Goal: Task Accomplishment & Management: Complete application form

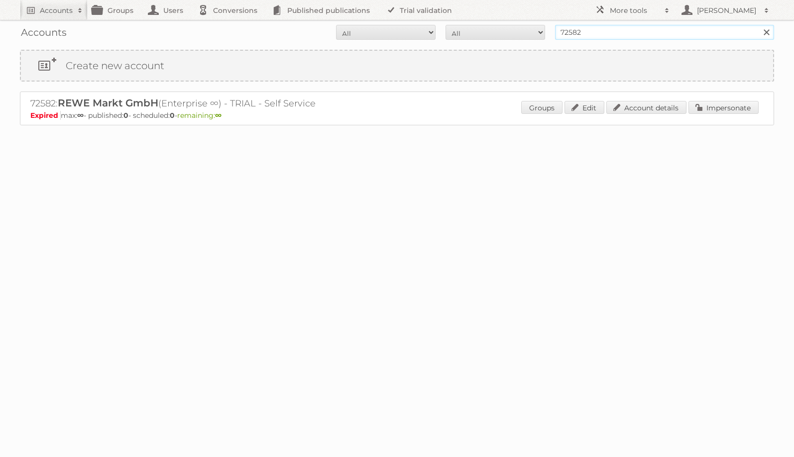
click at [611, 34] on input "72582" at bounding box center [664, 32] width 219 height 15
paste input "Factor Eleven GmbH ■"
type input "Factor Eleven GmbH"
click at [759, 25] on input "Search" at bounding box center [766, 32] width 15 height 15
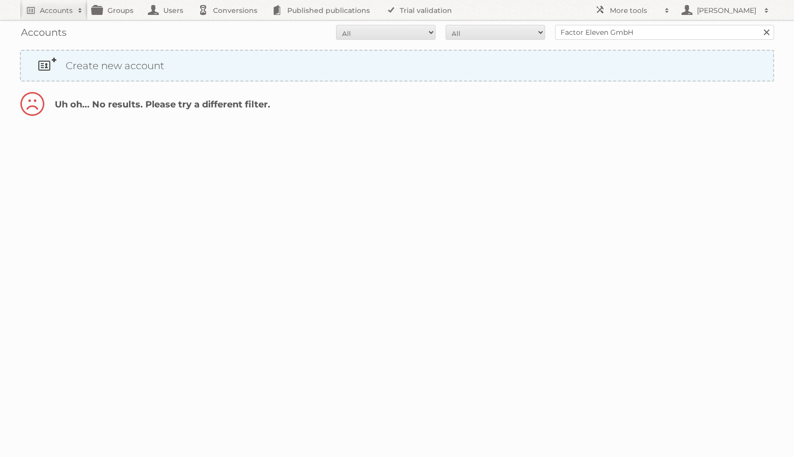
click at [110, 78] on link "Create new account" at bounding box center [397, 66] width 752 height 30
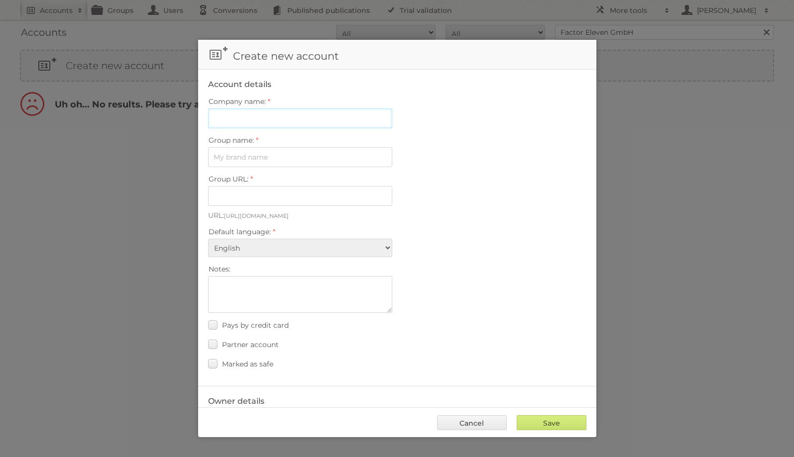
click at [320, 117] on input "Company name:" at bounding box center [300, 119] width 184 height 20
paste input "Factor Eleven GmbH ■"
type input "Factor Eleven GmbH ■"
click at [246, 156] on input "Group name:" at bounding box center [300, 157] width 184 height 20
paste input "Factor Eleven GmbH ■"
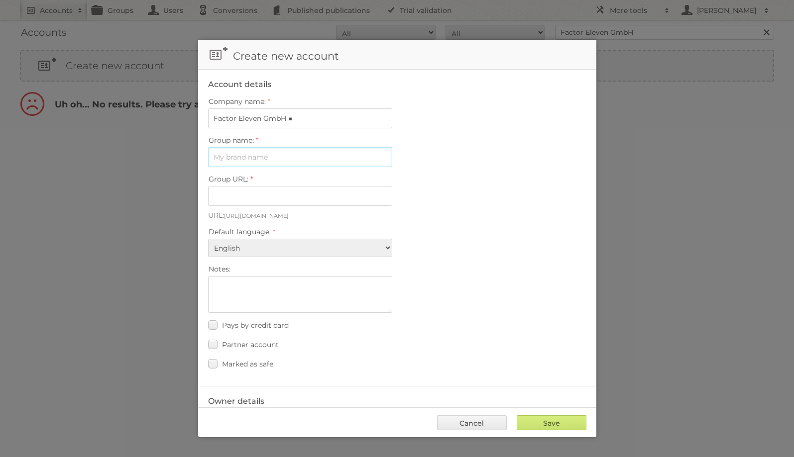
type input "Factor Eleven GmbH ■"
type input "factor-eleven-gmbh"
type input "Factor Eleven GmbH"
click at [323, 119] on input "Factor Eleven GmbH ■" at bounding box center [300, 119] width 184 height 20
type input "Factor Eleven GmbH"
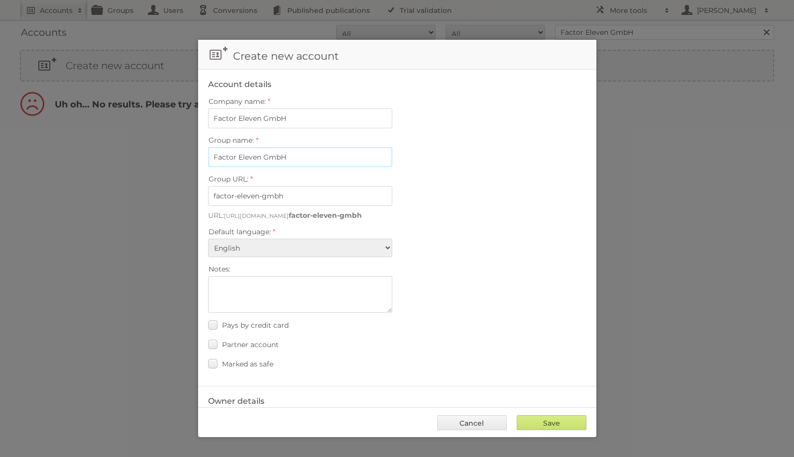
click at [266, 154] on input "Factor Eleven GmbH" at bounding box center [300, 157] width 184 height 20
type input "Factor Eleven"
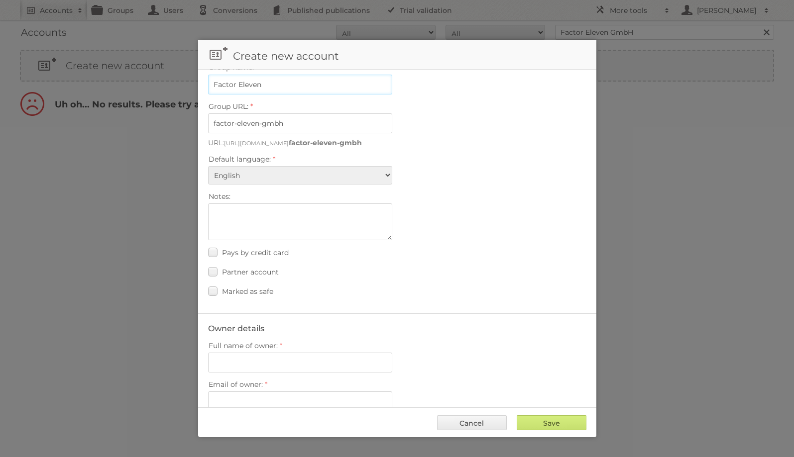
type input "factor-eleven"
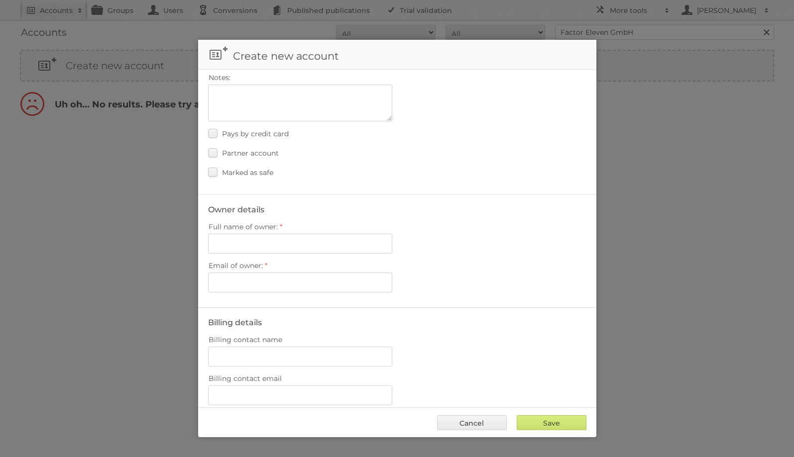
scroll to position [212, 0]
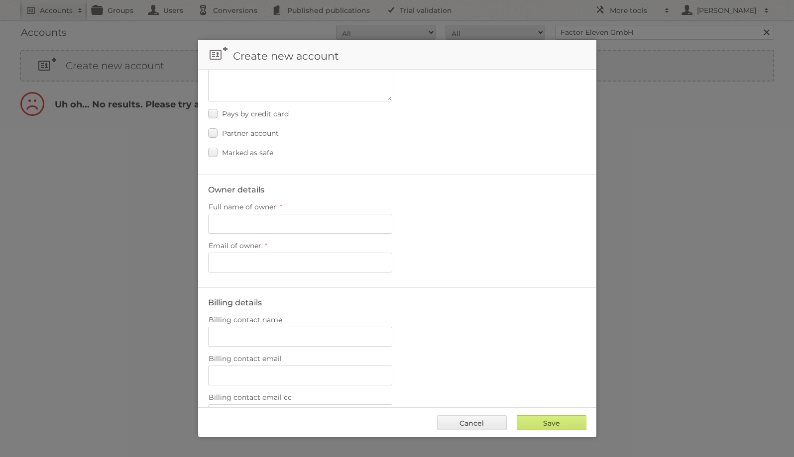
type input "Factor Eleven"
click at [293, 218] on input "Full name of owner:" at bounding box center [300, 224] width 184 height 20
paste input "Jeremi Kaluza"
type input "Jeremi Kaluza"
click at [107, 188] on div at bounding box center [397, 228] width 794 height 457
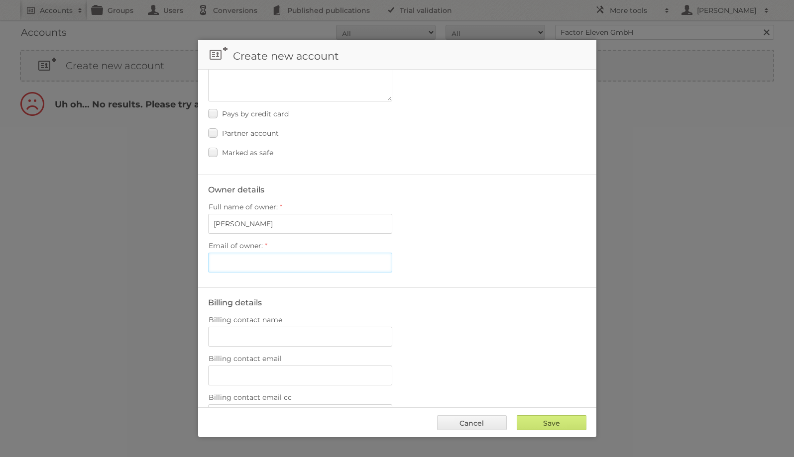
click at [238, 260] on input "Email of owner:" at bounding box center [300, 263] width 184 height 20
paste input "j.kaluza@factor-eleven.com"
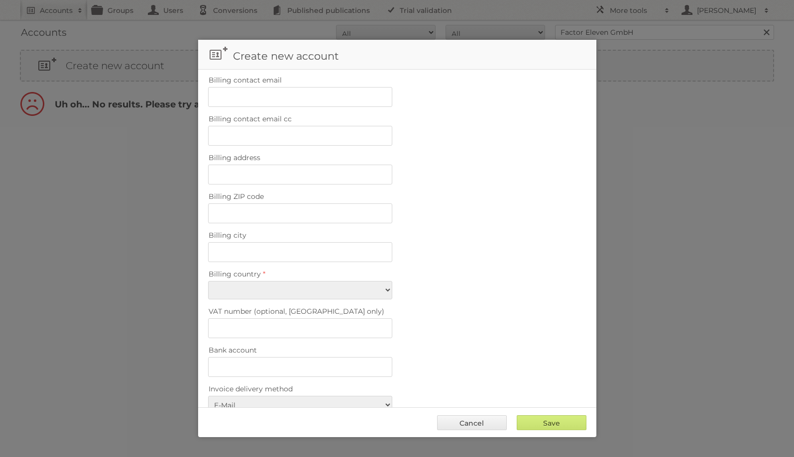
scroll to position [510, 0]
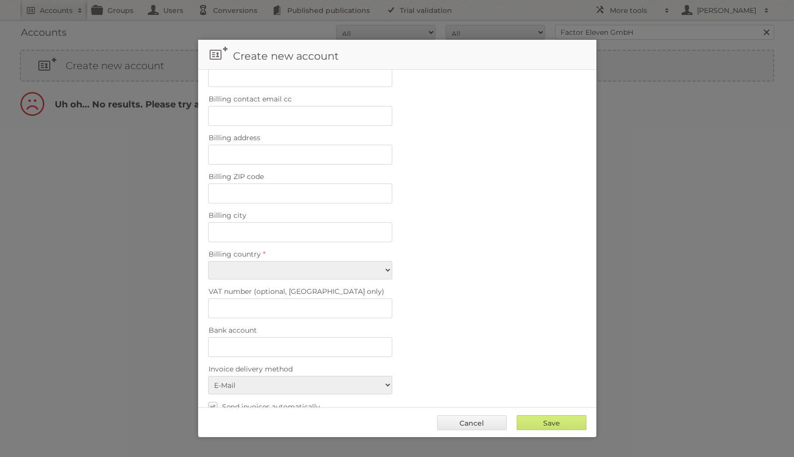
type input "j.kaluza@factor-eleven.com"
click at [276, 261] on select "Afghanistan Åland Islands Albania Algeria American Samoa Andorra Angola Anguill…" at bounding box center [300, 270] width 184 height 18
select select "DE"
click at [208, 261] on select "Afghanistan Åland Islands Albania Algeria American Samoa Andorra Angola Anguill…" at bounding box center [300, 270] width 184 height 18
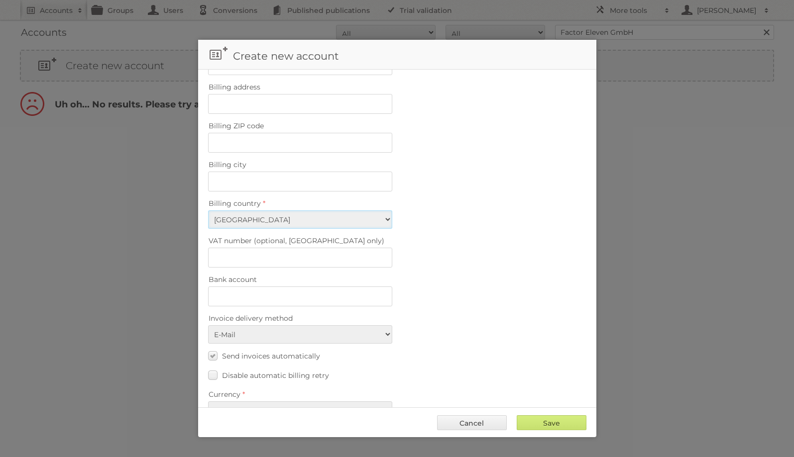
scroll to position [575, 0]
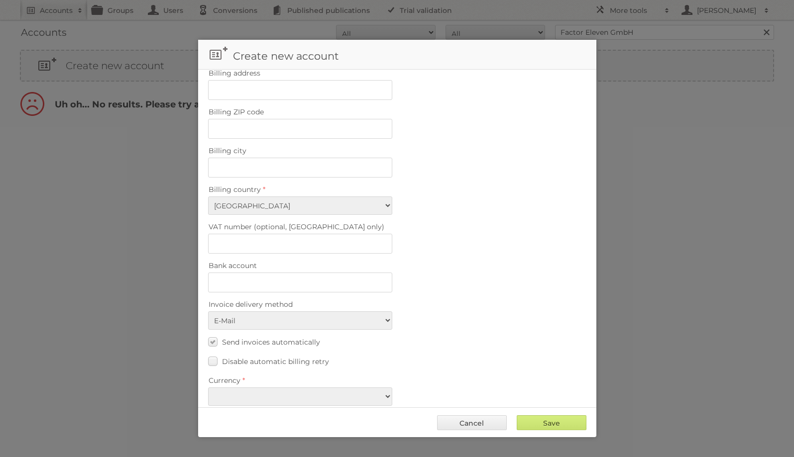
click at [311, 394] on fieldset "Billing details Billing contact name Billing contact email Billing contact emai…" at bounding box center [397, 172] width 398 height 497
click at [314, 388] on select "EUR USD" at bounding box center [300, 397] width 184 height 18
select select "eur"
click at [208, 388] on select "EUR USD" at bounding box center [300, 397] width 184 height 18
click at [545, 420] on input "Save" at bounding box center [552, 423] width 70 height 15
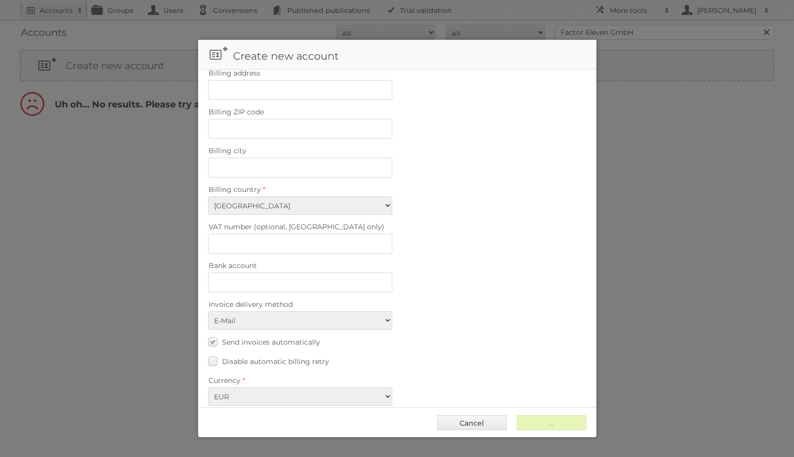
type input "Save"
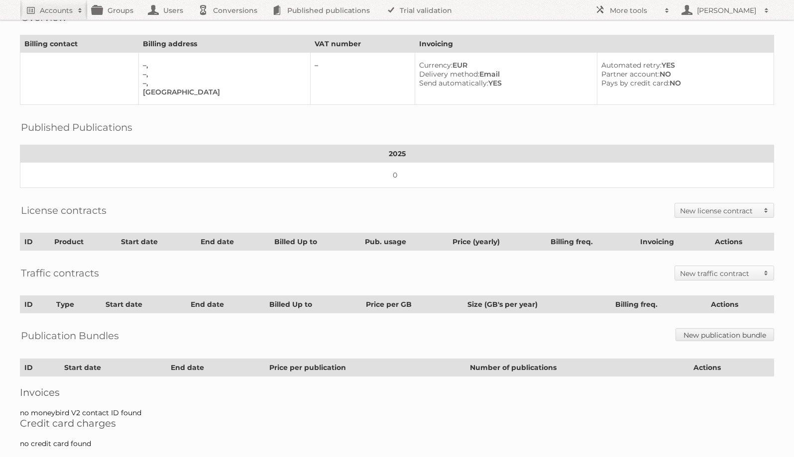
scroll to position [69, 0]
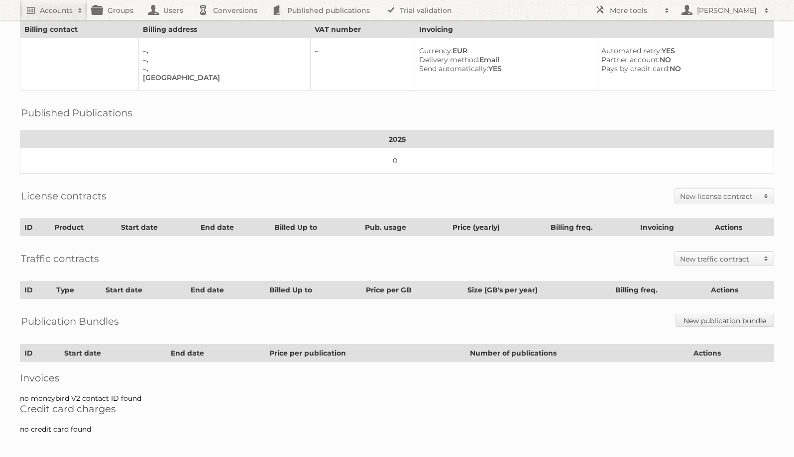
click at [739, 194] on h2 "New license contract" at bounding box center [719, 197] width 79 height 10
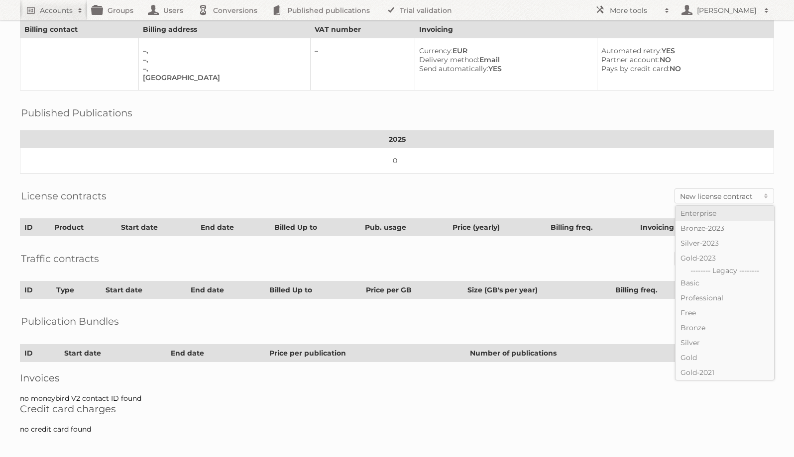
click at [703, 212] on link "Enterprise" at bounding box center [724, 213] width 99 height 15
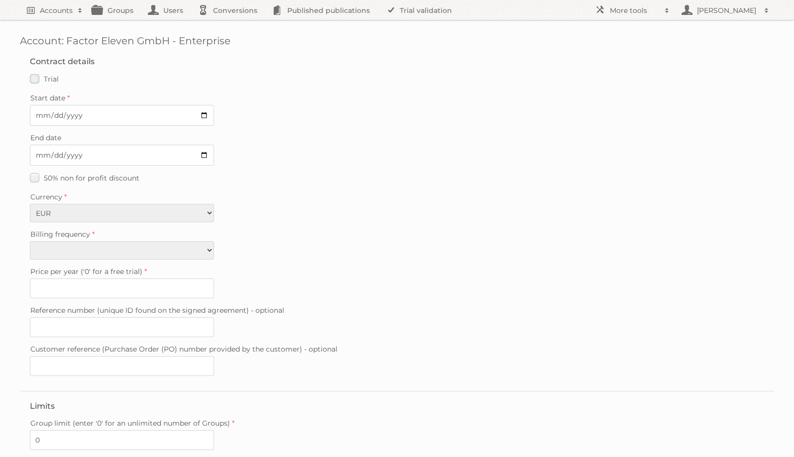
click at [36, 77] on label "Trial" at bounding box center [44, 79] width 29 height 14
click at [0, 0] on input "Trial" at bounding box center [0, 0] width 0 height 0
type input "0"
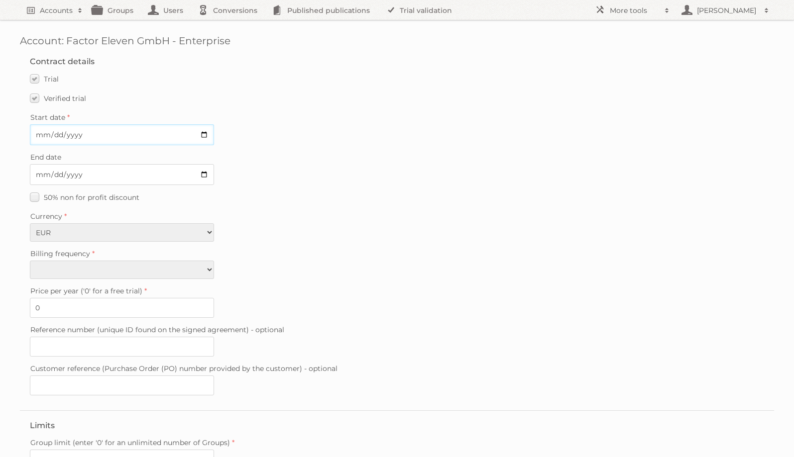
click at [201, 140] on input "Start date" at bounding box center [122, 134] width 184 height 21
click at [206, 133] on input "Start date" at bounding box center [122, 134] width 184 height 21
type input "2025-09-09"
click at [204, 173] on input "End date" at bounding box center [122, 174] width 184 height 21
type input "2025-09-30"
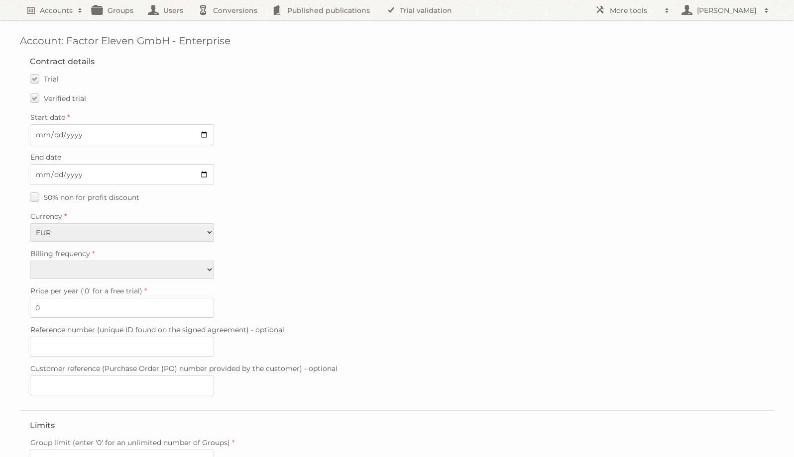
click at [294, 215] on label "Currency" at bounding box center [397, 217] width 734 height 14
click at [214, 223] on select "EUR USD" at bounding box center [122, 232] width 184 height 18
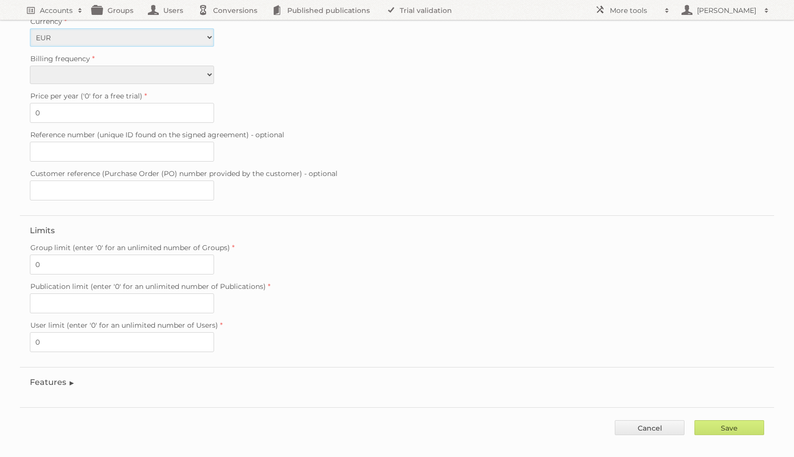
scroll to position [197, 0]
click at [114, 294] on input "Publication limit (enter '0' for an unlimited number of Publications)" at bounding box center [122, 302] width 184 height 20
type input "0"
click at [286, 293] on div "Publication limit (enter '0' for an unlimited number of Publications) 0" at bounding box center [397, 295] width 734 height 34
click at [56, 376] on legend "Features" at bounding box center [52, 380] width 45 height 9
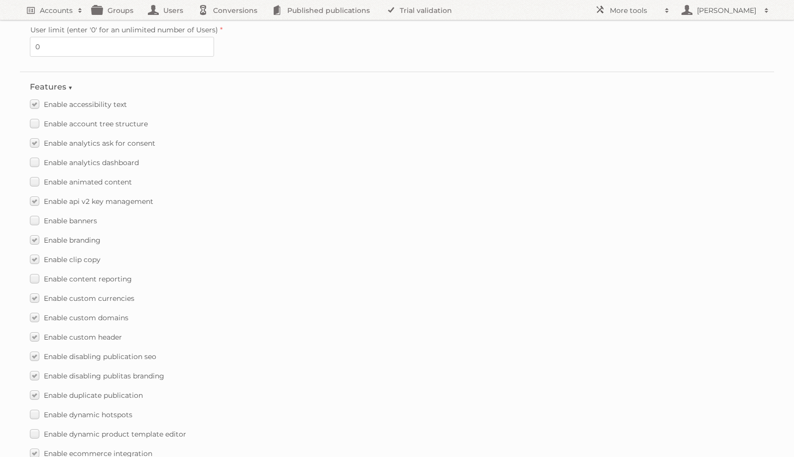
scroll to position [495, 0]
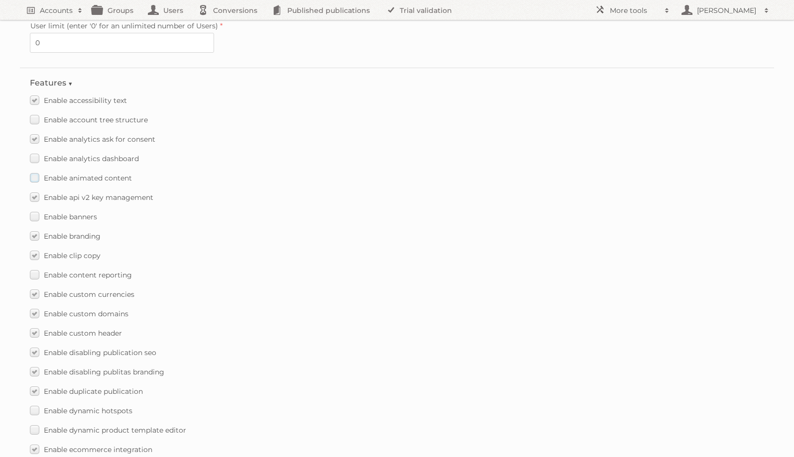
click at [90, 174] on span "Enable animated content" at bounding box center [88, 178] width 88 height 9
click at [0, 0] on input "Enable animated content" at bounding box center [0, 0] width 0 height 0
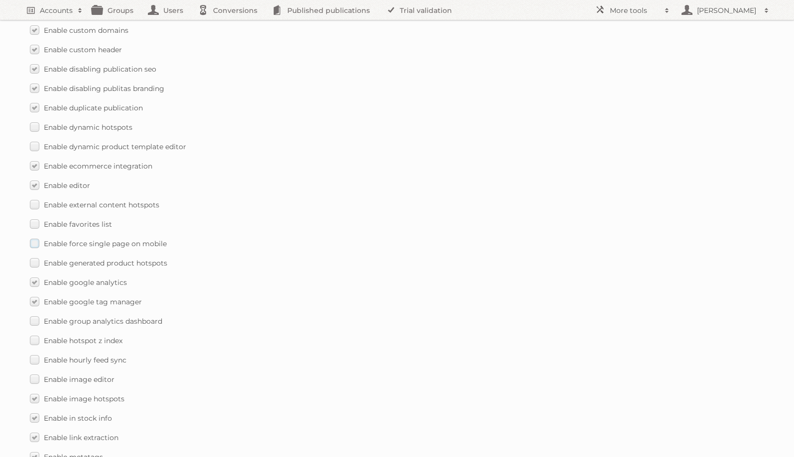
scroll to position [785, 0]
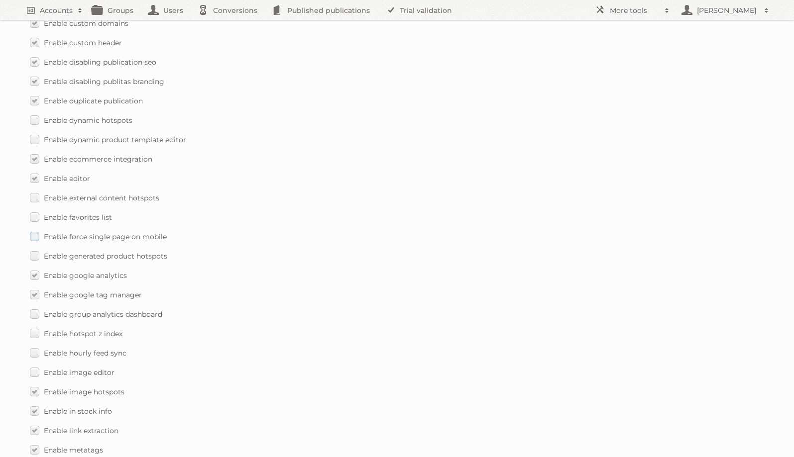
click at [100, 232] on span "Enable force single page on mobile" at bounding box center [105, 236] width 123 height 9
click at [0, 0] on input "Enable force single page on mobile" at bounding box center [0, 0] width 0 height 0
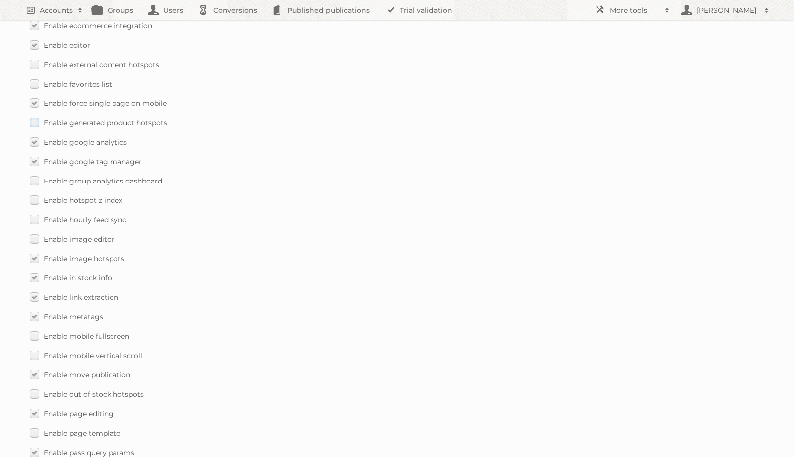
scroll to position [920, 0]
click at [87, 330] on span "Enable mobile fullscreen" at bounding box center [87, 334] width 86 height 9
click at [0, 0] on input "Enable mobile fullscreen" at bounding box center [0, 0] width 0 height 0
click at [87, 350] on span "Enable mobile vertical scroll" at bounding box center [93, 354] width 99 height 9
click at [0, 0] on input "Enable mobile vertical scroll" at bounding box center [0, 0] width 0 height 0
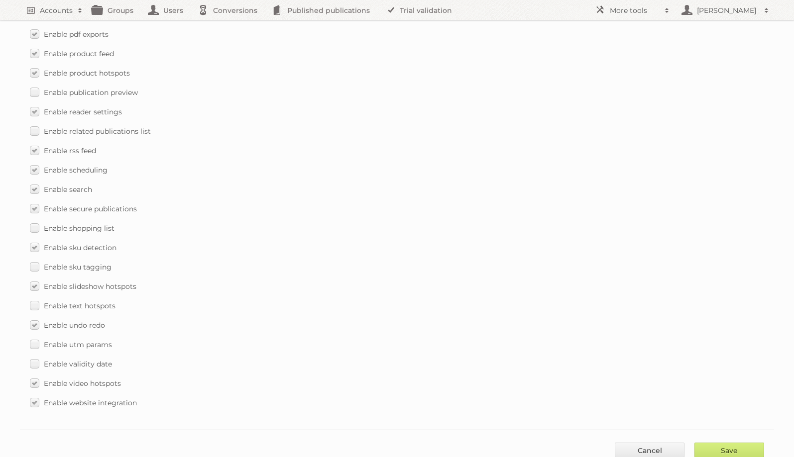
scroll to position [1359, 0]
click at [731, 441] on input "Save" at bounding box center [729, 448] width 70 height 15
type input "..."
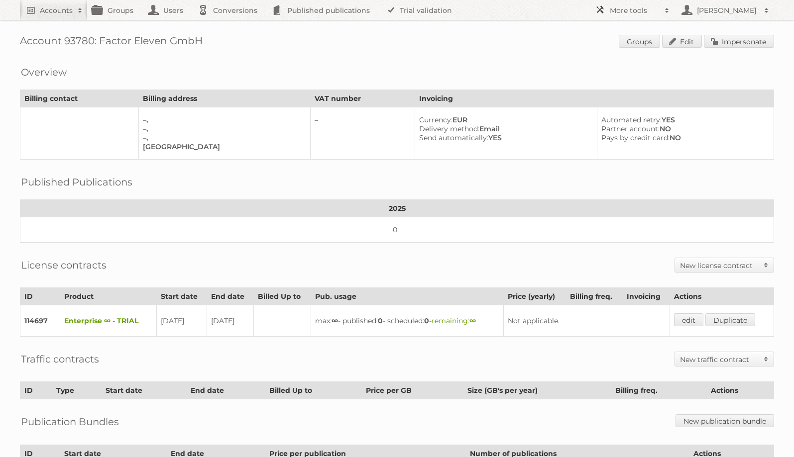
click at [653, 7] on h2 "More tools" at bounding box center [635, 10] width 50 height 10
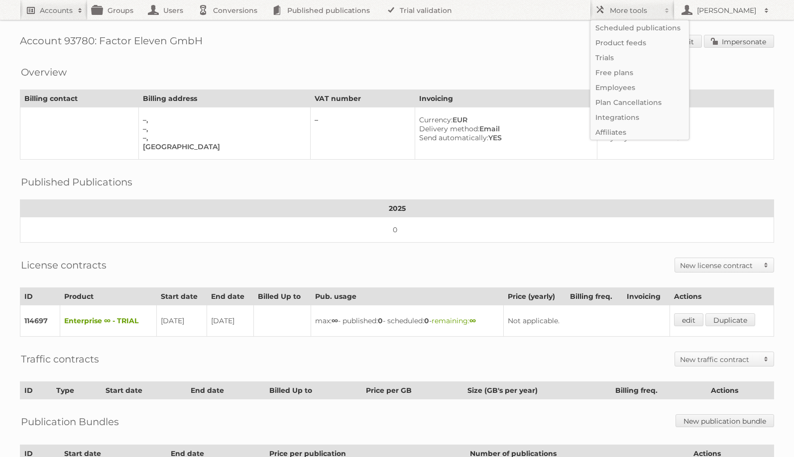
click at [46, 14] on h2 "Accounts" at bounding box center [56, 10] width 33 height 10
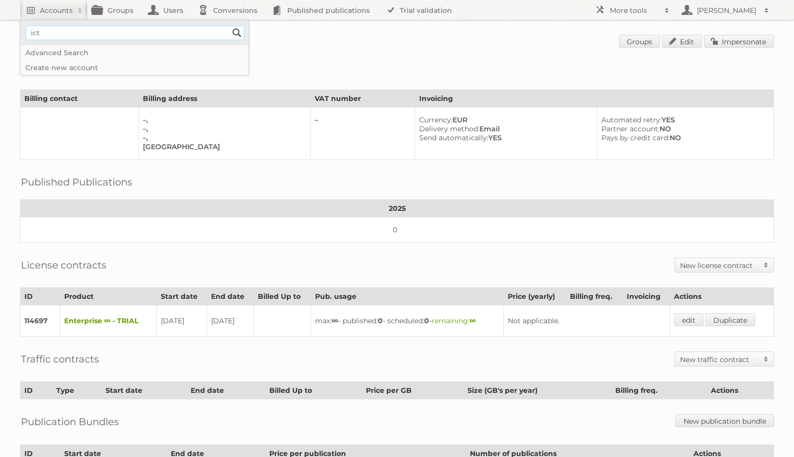
type input"] "ict"
click at [229, 25] on input "Search" at bounding box center [236, 32] width 15 height 15
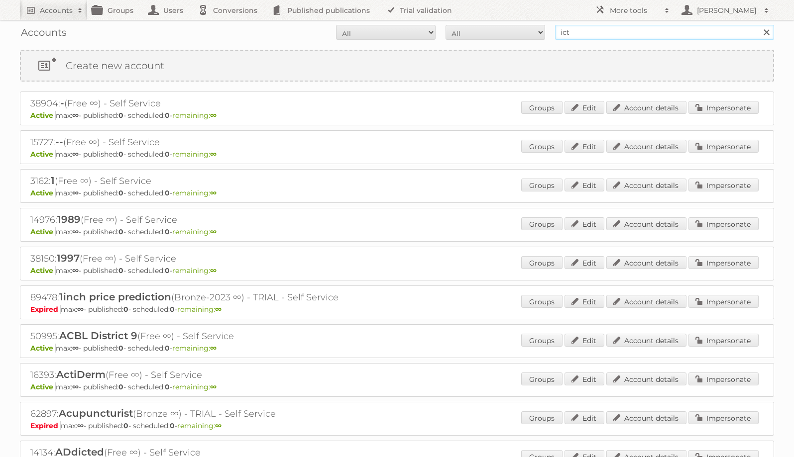
click at [590, 30] on input "ict" at bounding box center [664, 32] width 219 height 15
type input "ict edeka"
click at [759, 25] on input "Search" at bounding box center [766, 32] width 15 height 15
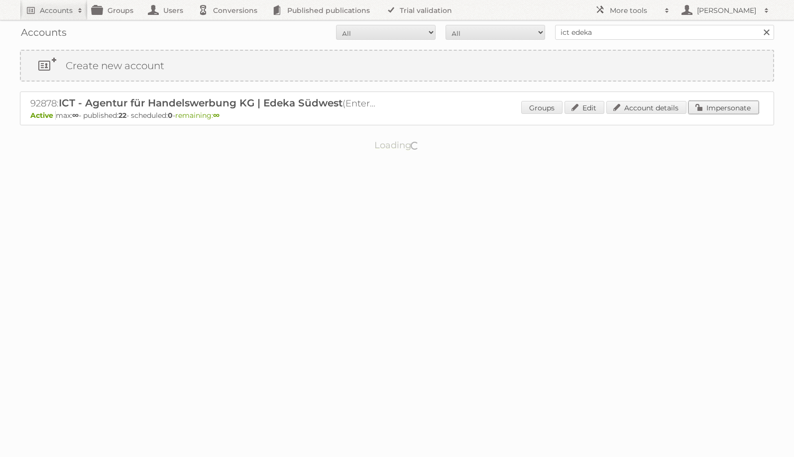
click at [722, 107] on link "Impersonate" at bounding box center [723, 107] width 70 height 13
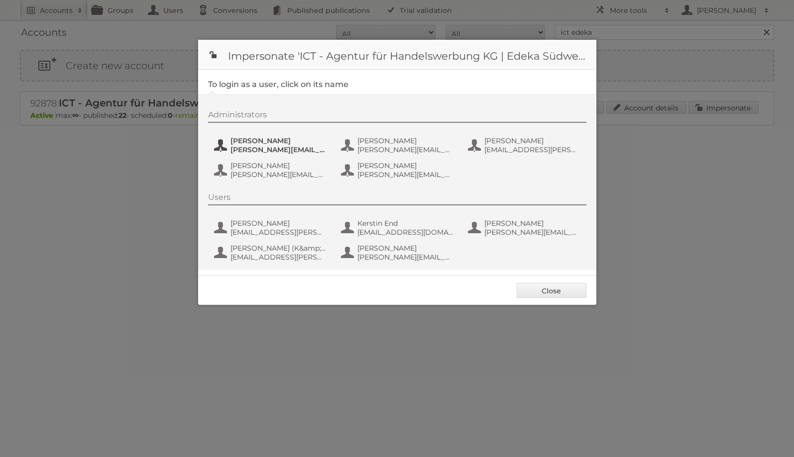
click at [249, 154] on button "[PERSON_NAME] [PERSON_NAME][EMAIL_ADDRESS][PERSON_NAME][DOMAIN_NAME]" at bounding box center [271, 145] width 117 height 20
